Goal: Use online tool/utility: Use online tool/utility

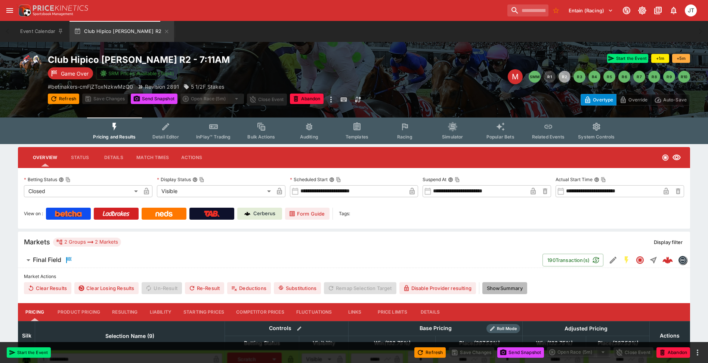
click at [512, 288] on button "Show Summary" at bounding box center [504, 288] width 45 height 12
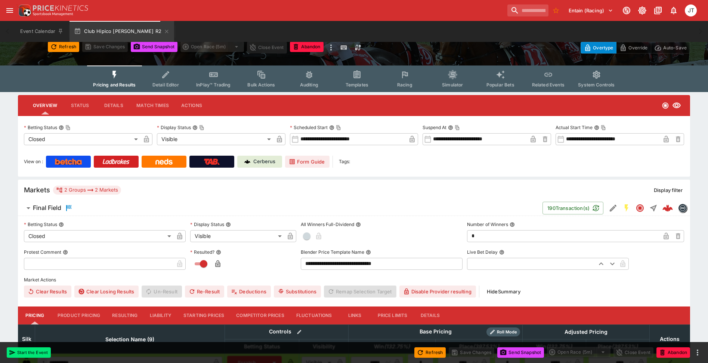
scroll to position [187, 0]
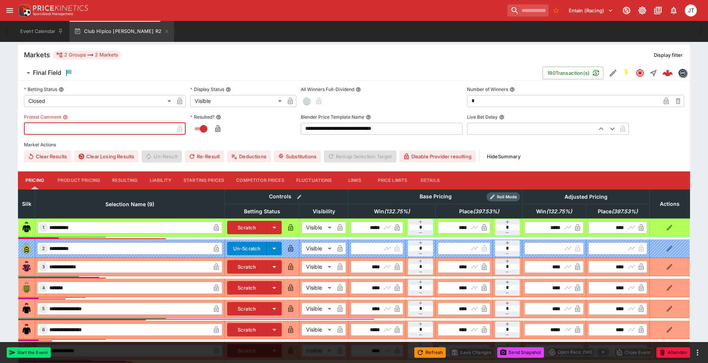
click at [94, 125] on input "text" at bounding box center [99, 129] width 150 height 12
paste input "**********"
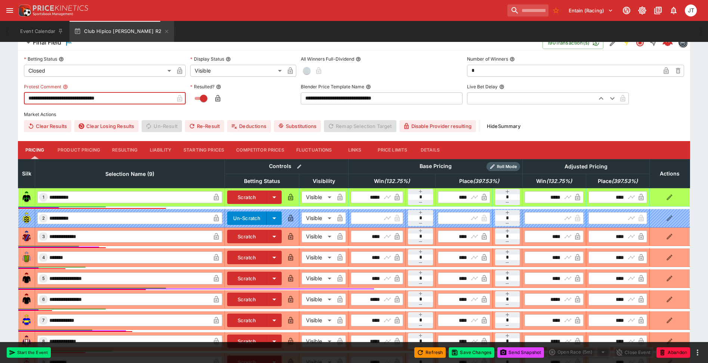
scroll to position [262, 0]
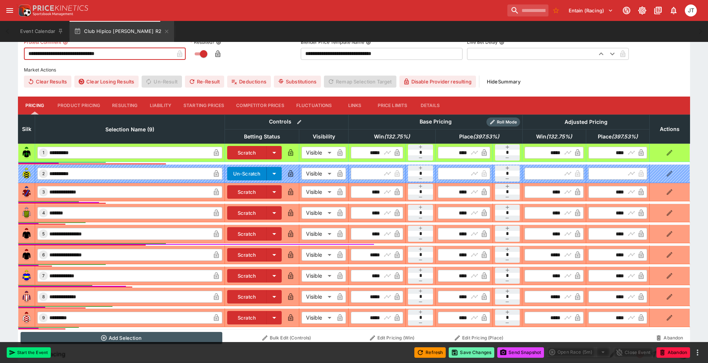
type input "**********"
click at [478, 352] on button "Save Changes" at bounding box center [472, 352] width 46 height 10
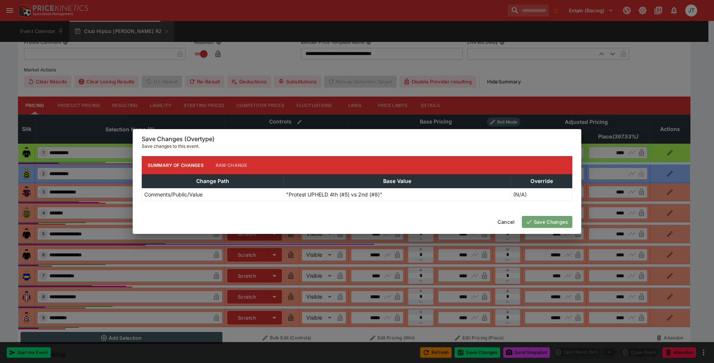
click at [553, 221] on button "Save Changes" at bounding box center [547, 222] width 50 height 12
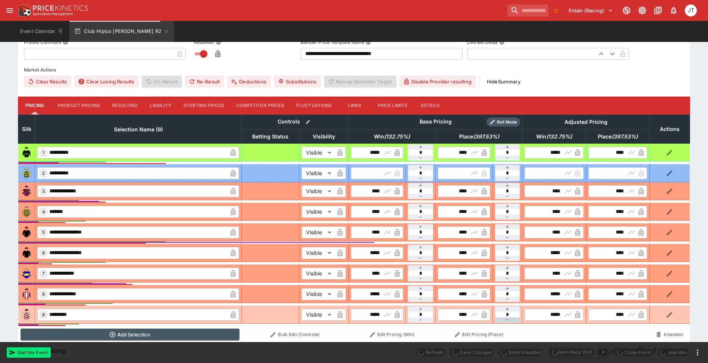
type input "**********"
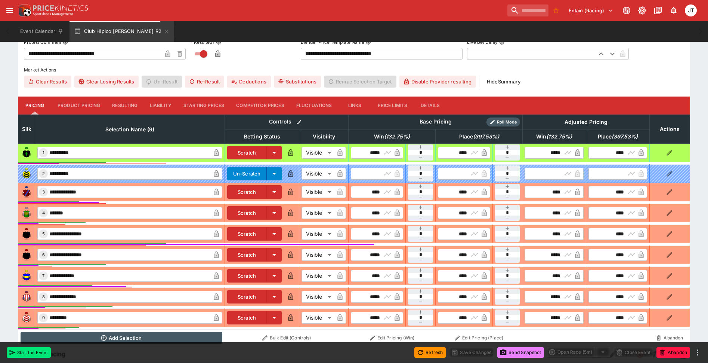
click at [503, 352] on circle "button" at bounding box center [504, 352] width 2 height 2
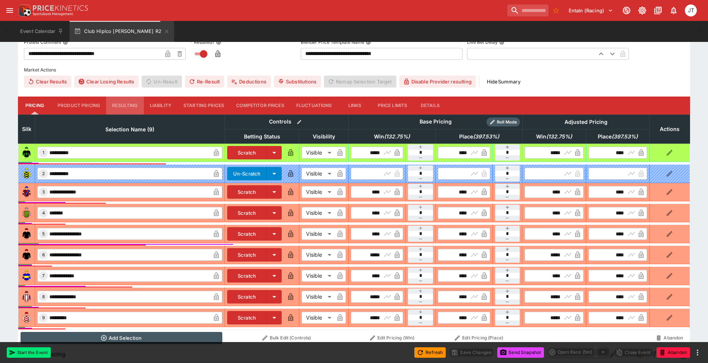
click at [125, 105] on button "Resulting" at bounding box center [124, 105] width 37 height 18
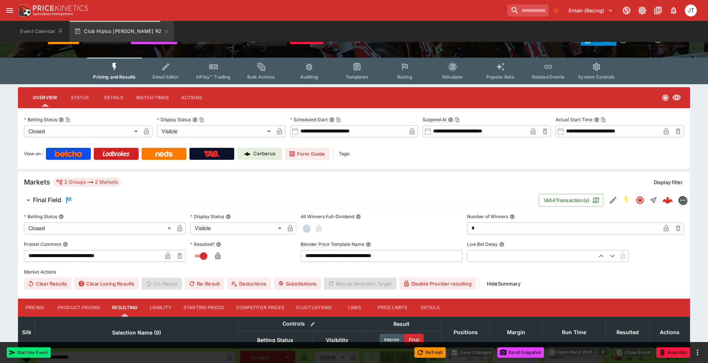
scroll to position [0, 0]
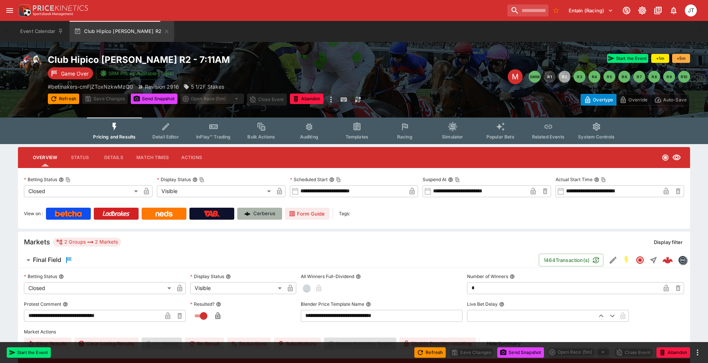
click at [257, 211] on p "Cerberus" at bounding box center [264, 213] width 22 height 7
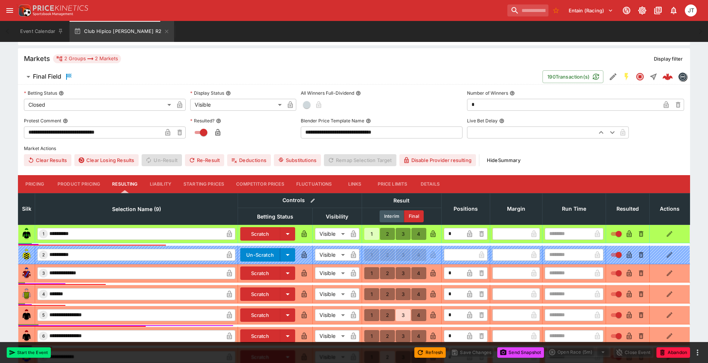
scroll to position [187, 0]
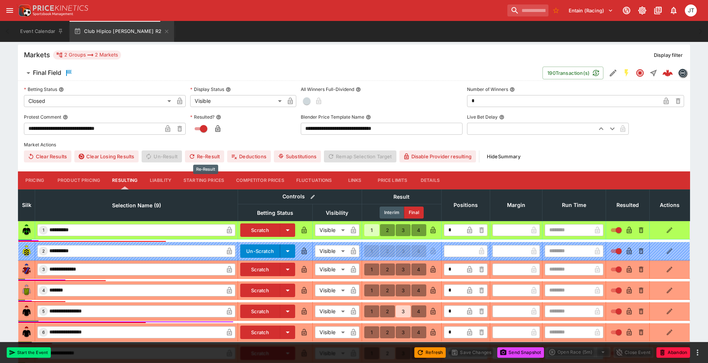
click at [199, 156] on button "Re-Result" at bounding box center [204, 156] width 39 height 12
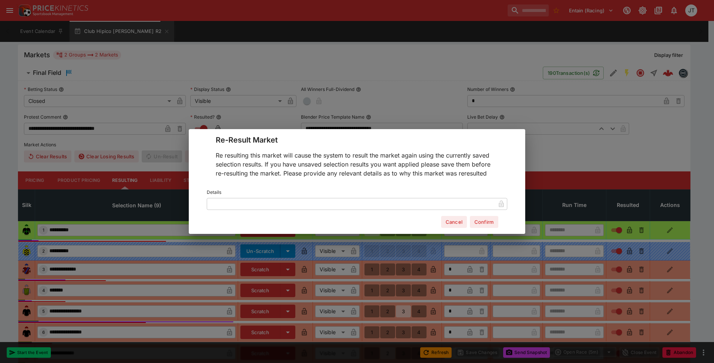
click at [481, 219] on button "Confirm" at bounding box center [484, 222] width 28 height 12
